Goal: Transaction & Acquisition: Purchase product/service

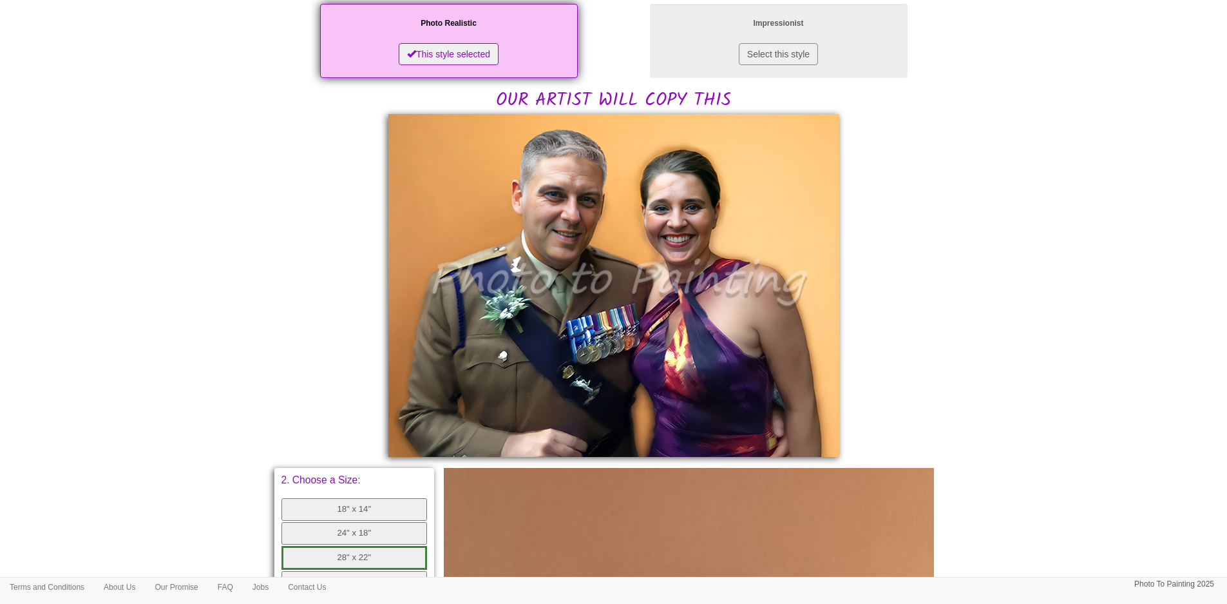
scroll to position [258, 0]
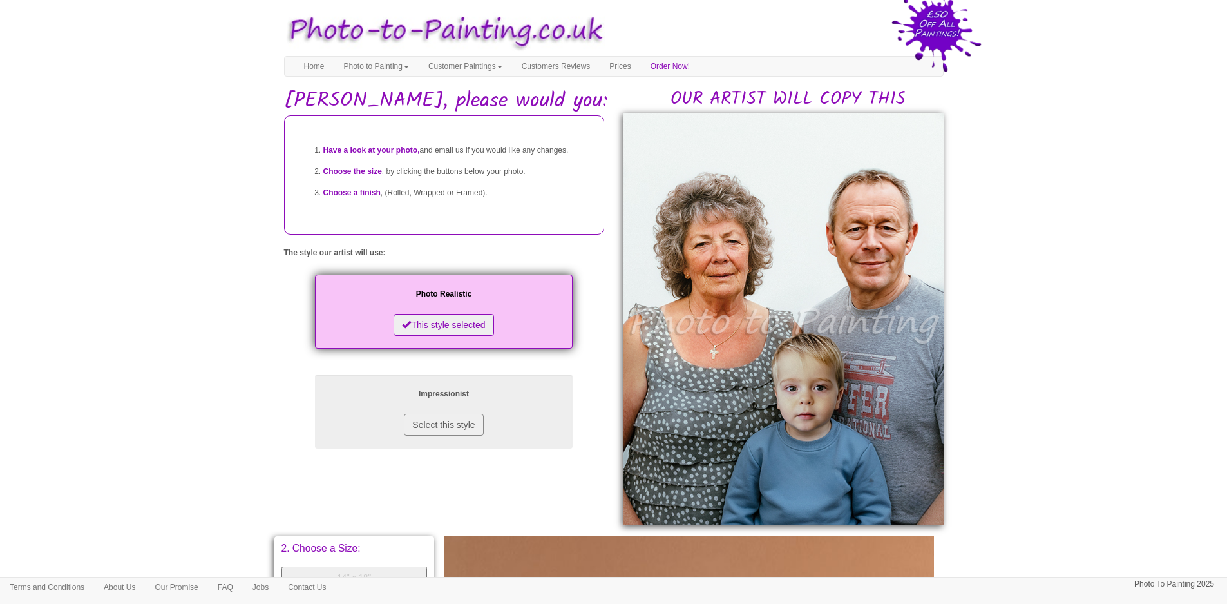
click at [861, 38] on div "Your painting - risk free" at bounding box center [614, 31] width 660 height 50
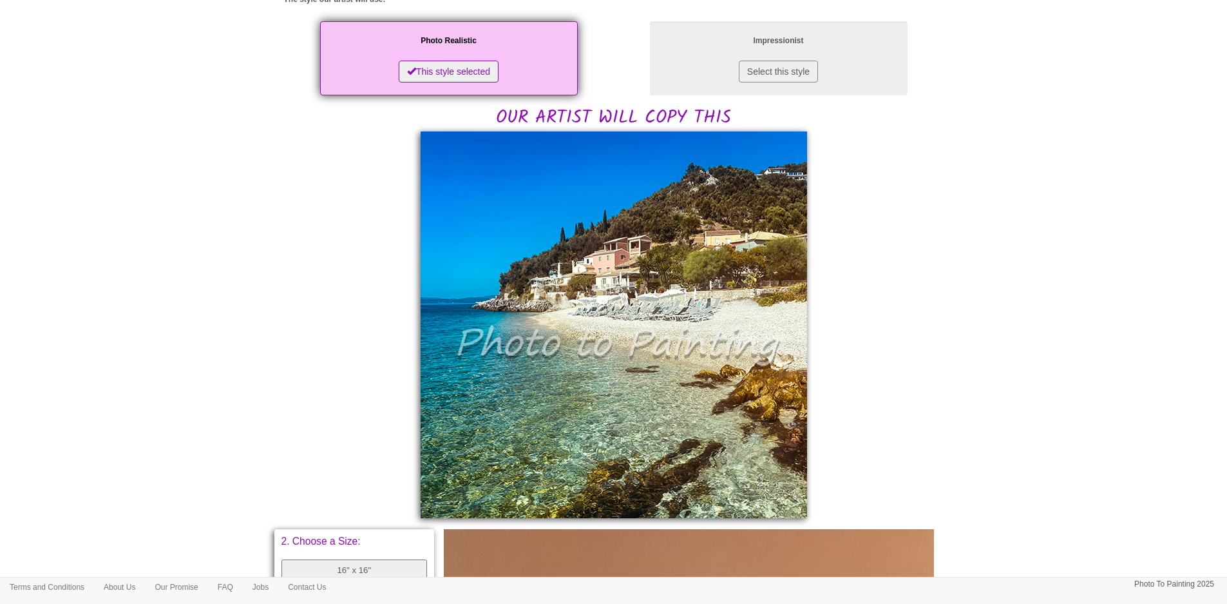
scroll to position [258, 0]
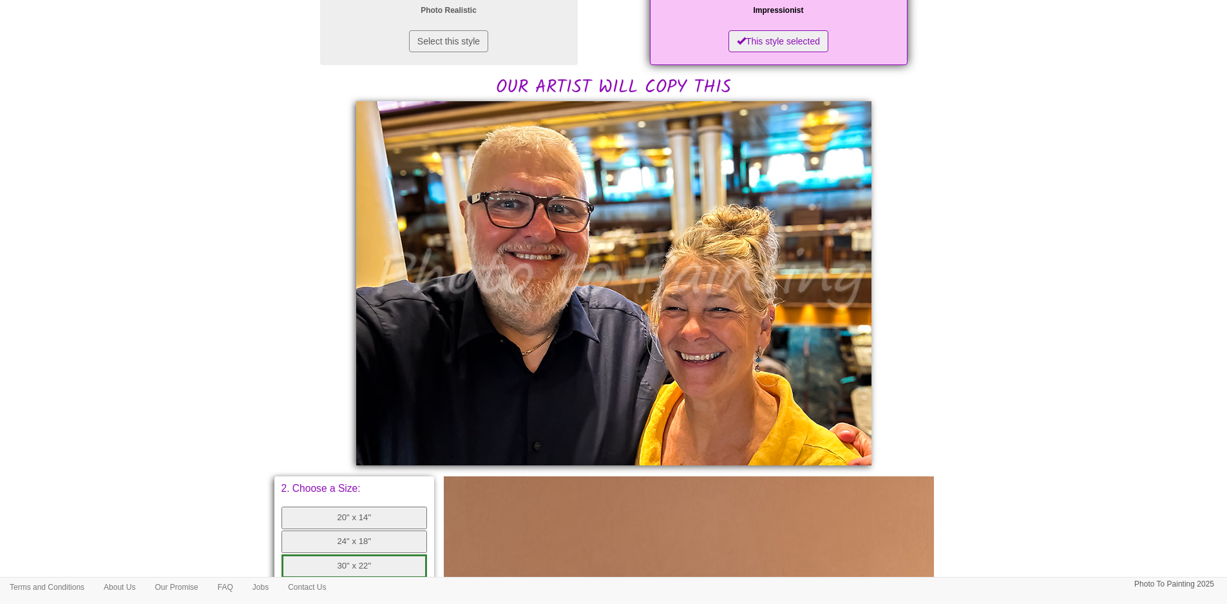
scroll to position [258, 0]
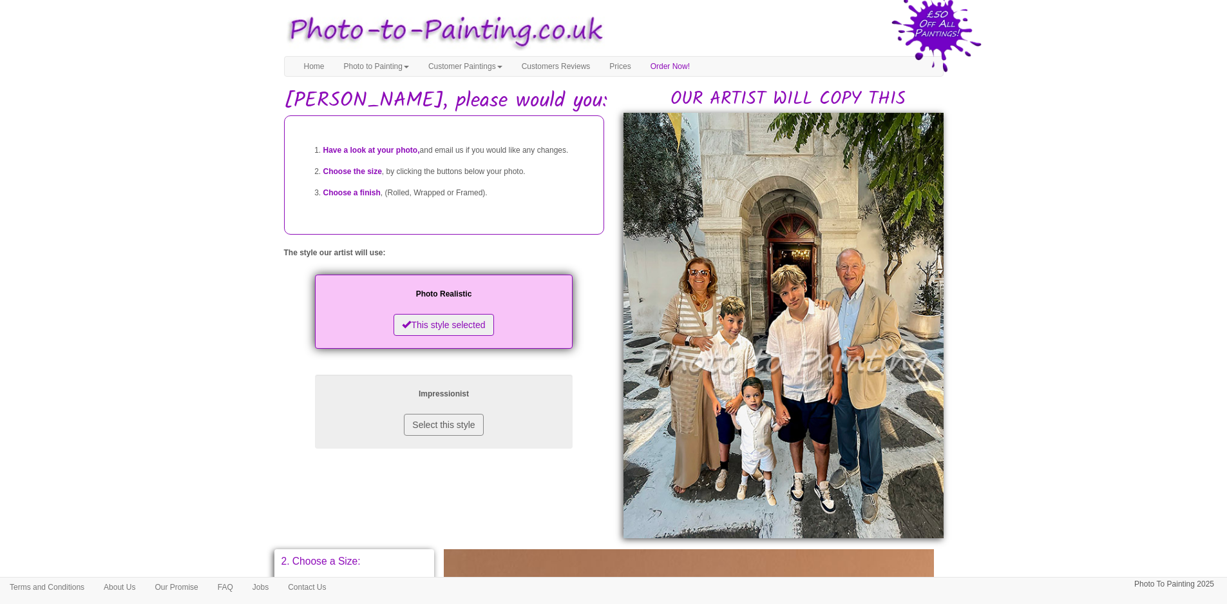
click at [814, 271] on img at bounding box center [784, 325] width 320 height 425
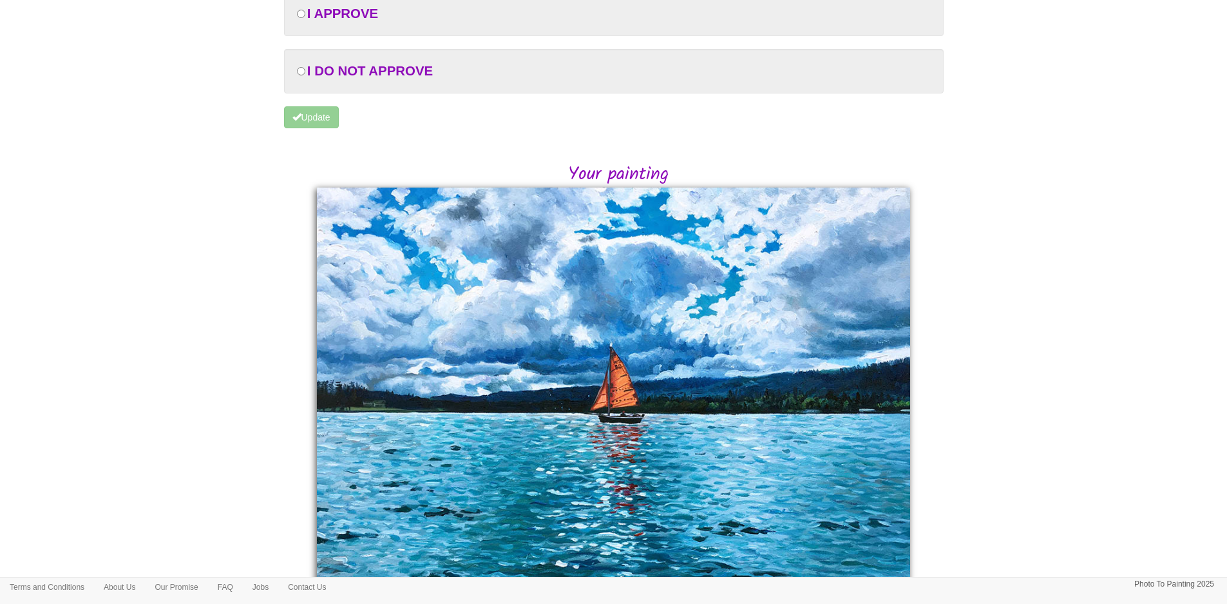
scroll to position [129, 0]
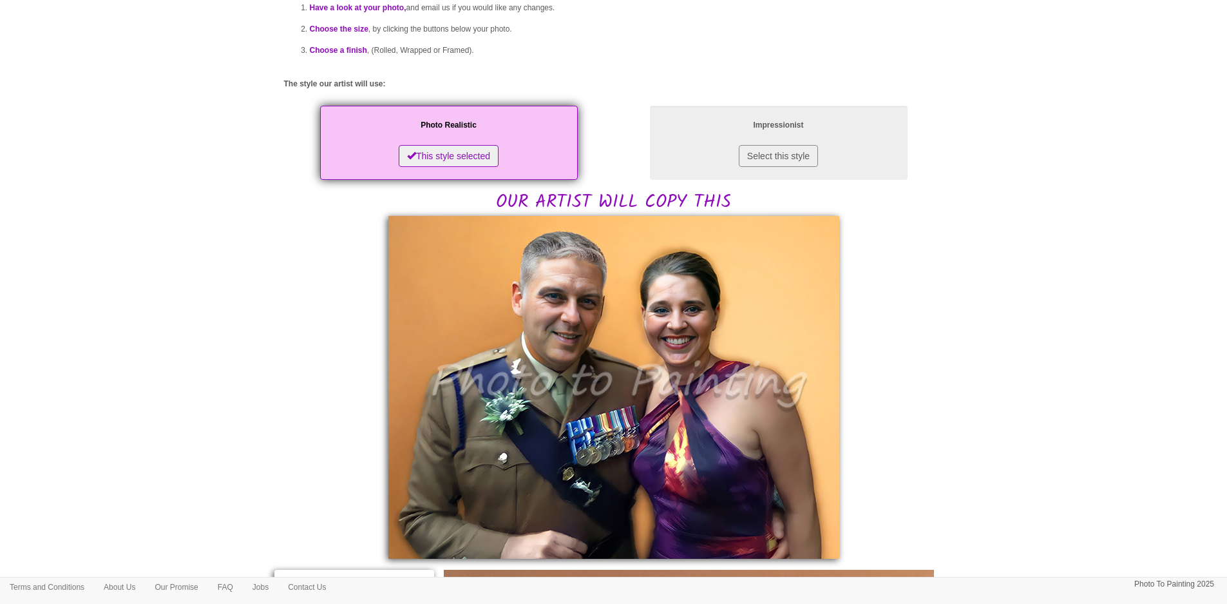
scroll to position [258, 0]
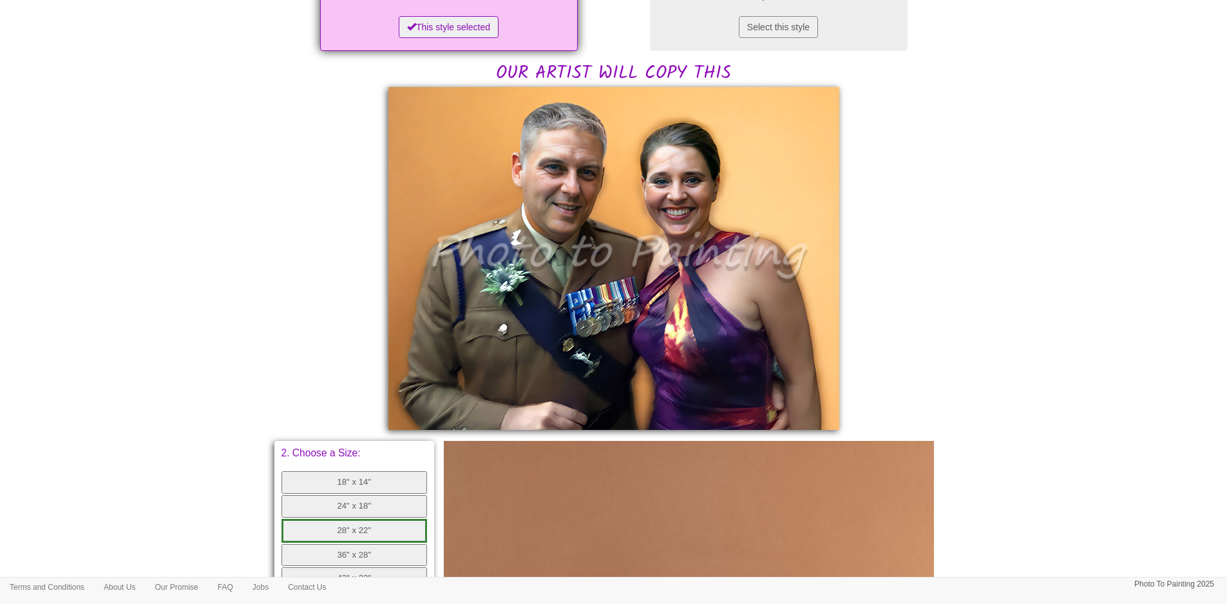
click at [650, 260] on img at bounding box center [613, 258] width 451 height 343
click at [969, 246] on body "Your painting - risk free Toggle navigation Menu Home Photo to Painting Photo t…" at bounding box center [613, 366] width 1227 height 1234
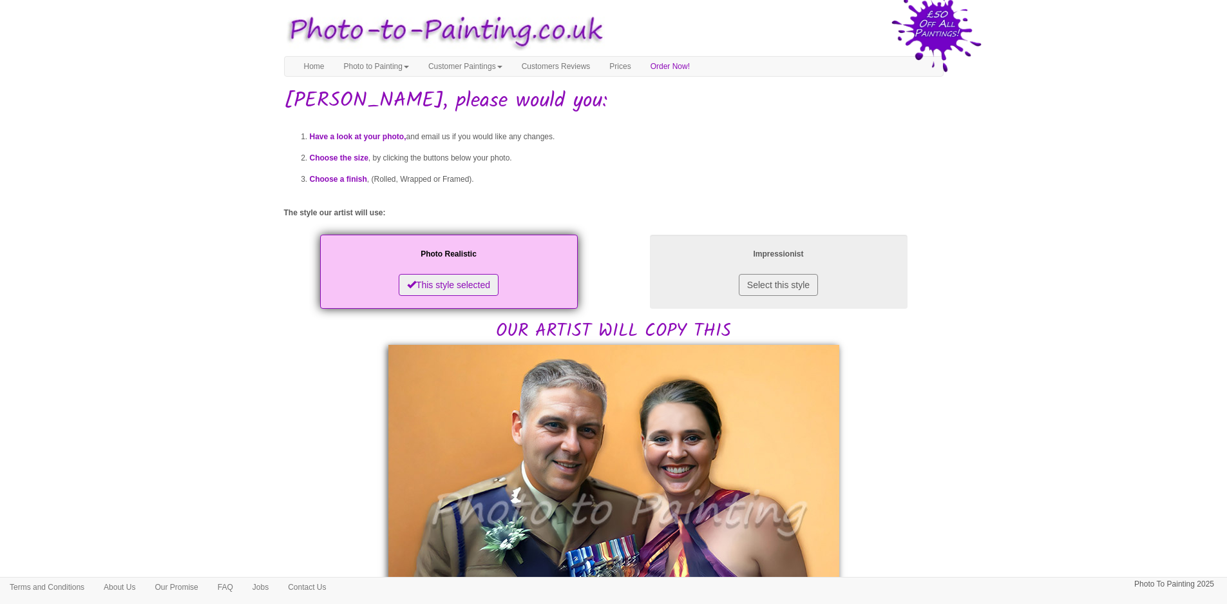
scroll to position [256, 0]
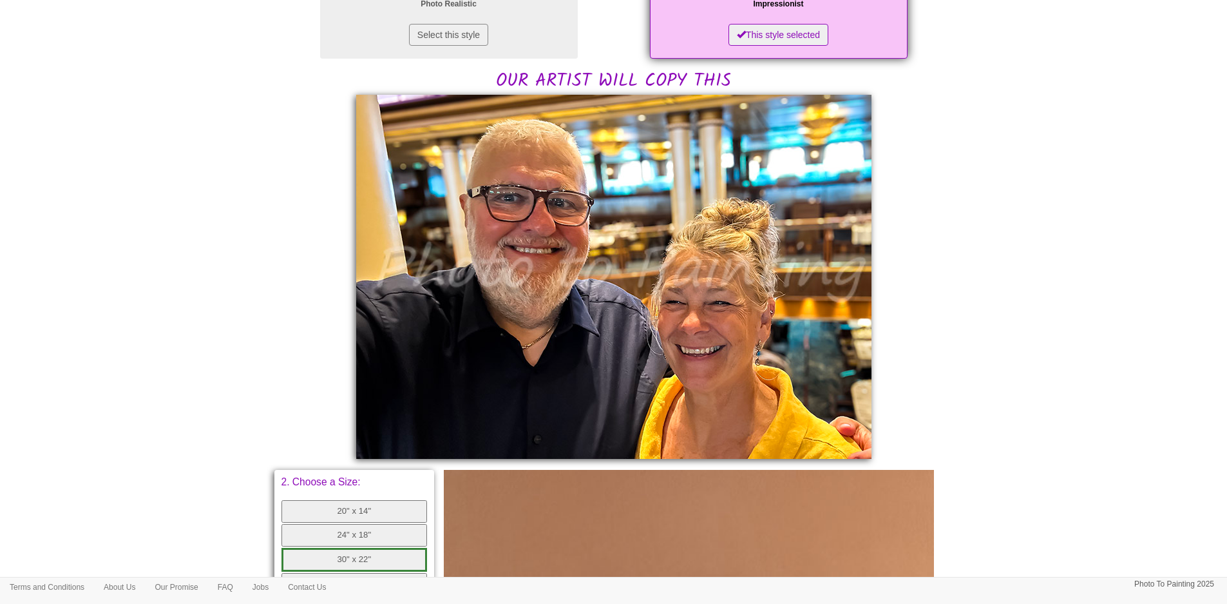
scroll to position [258, 0]
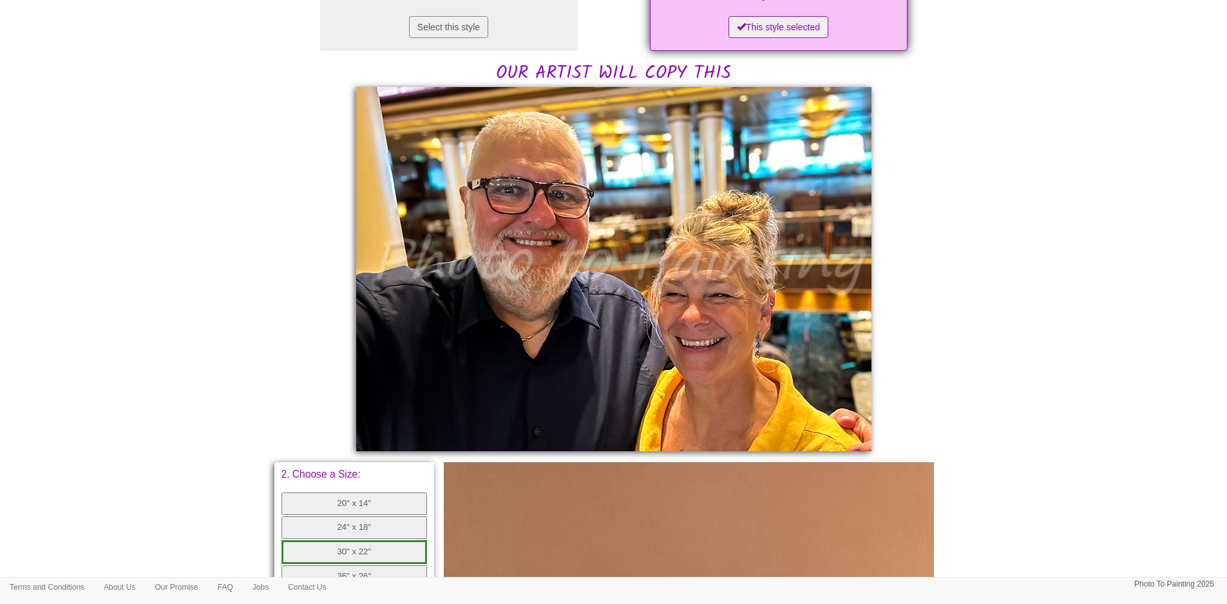
click at [640, 250] on img at bounding box center [613, 269] width 515 height 364
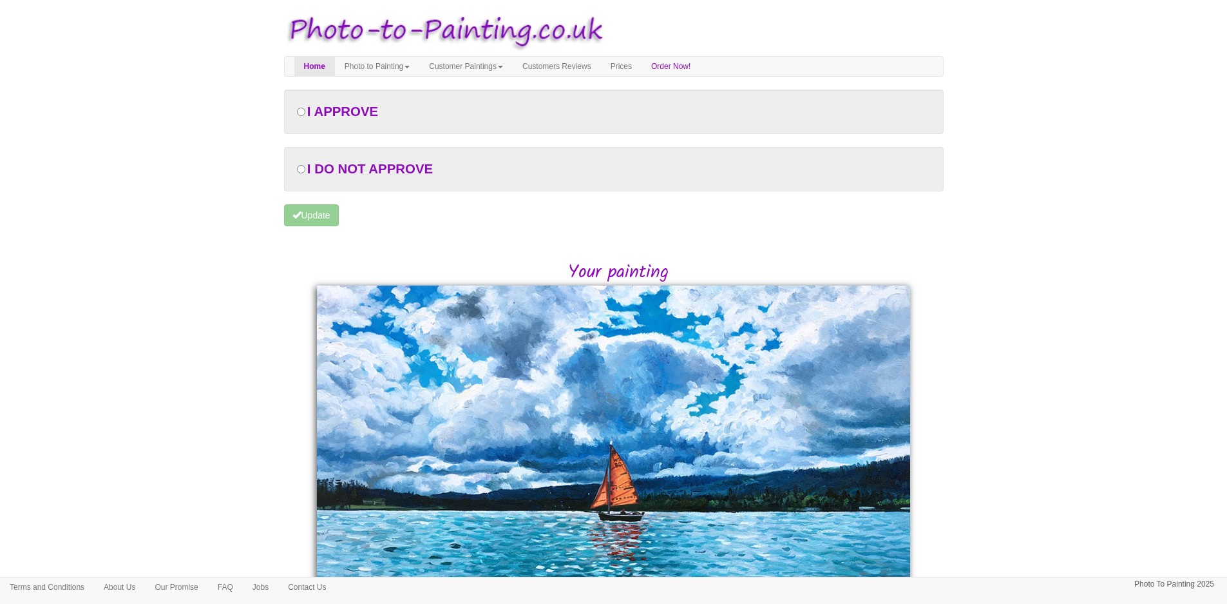
scroll to position [208, 0]
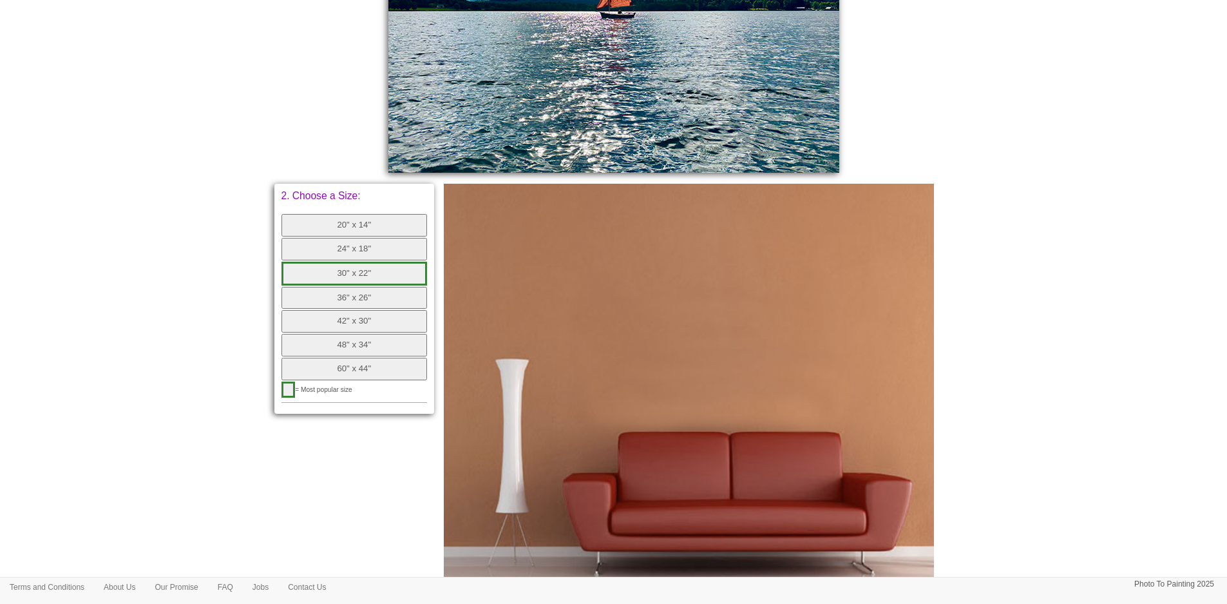
scroll to position [515, 0]
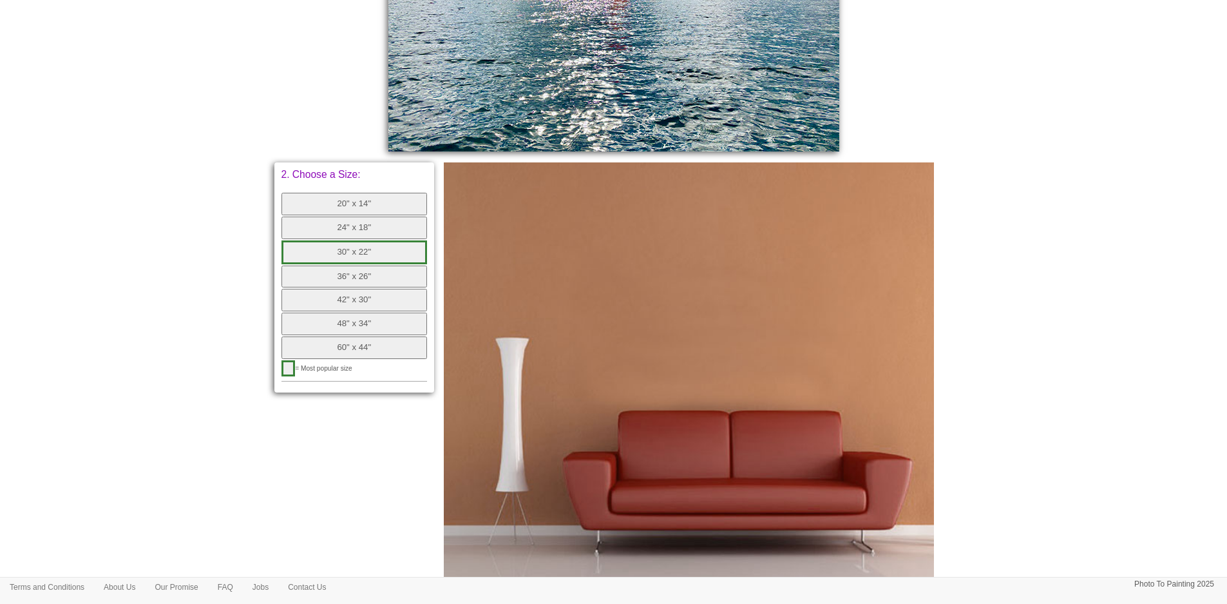
click at [374, 230] on button "24" x 18"" at bounding box center [354, 227] width 146 height 23
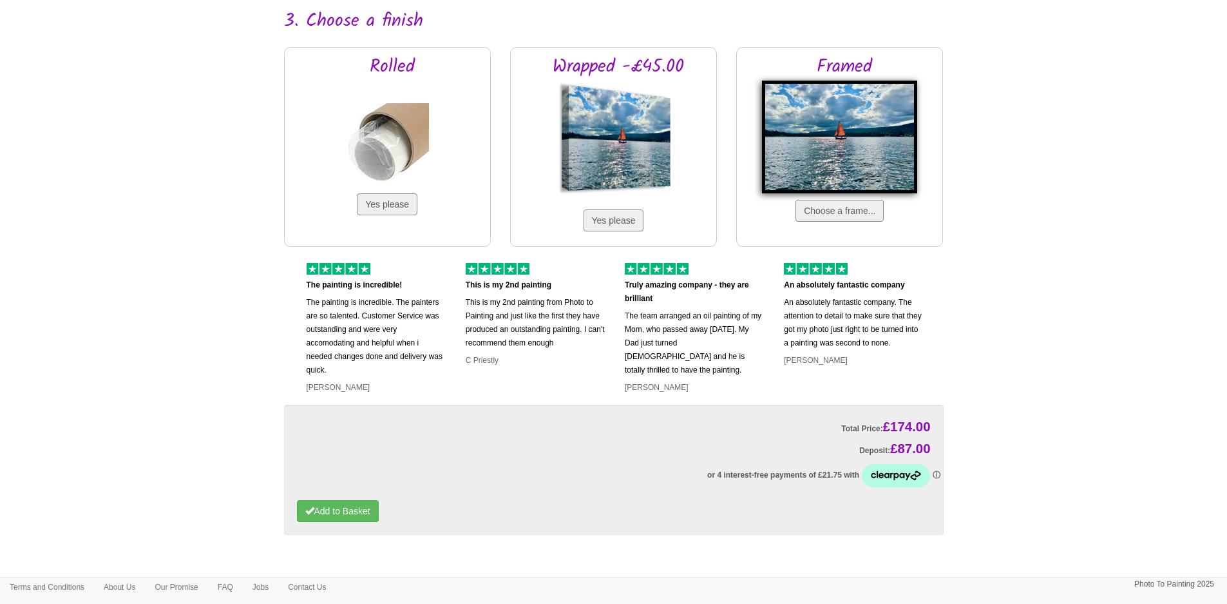
scroll to position [1159, 0]
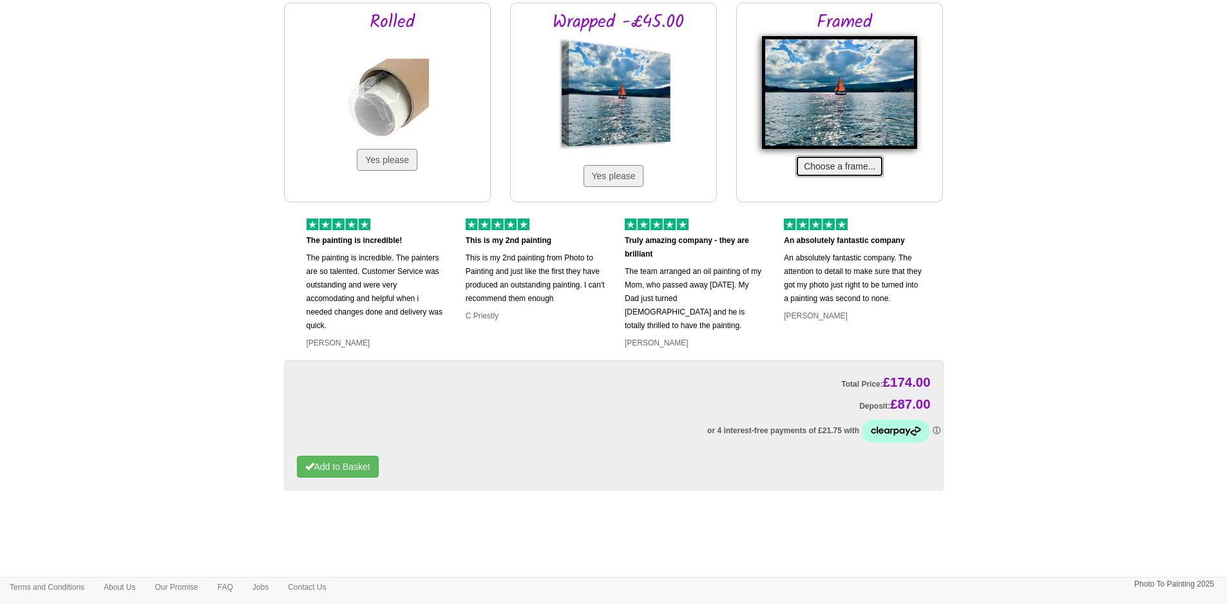
click at [814, 160] on button "Choose a frame..." at bounding box center [839, 166] width 88 height 22
